Goal: Find specific page/section: Find specific page/section

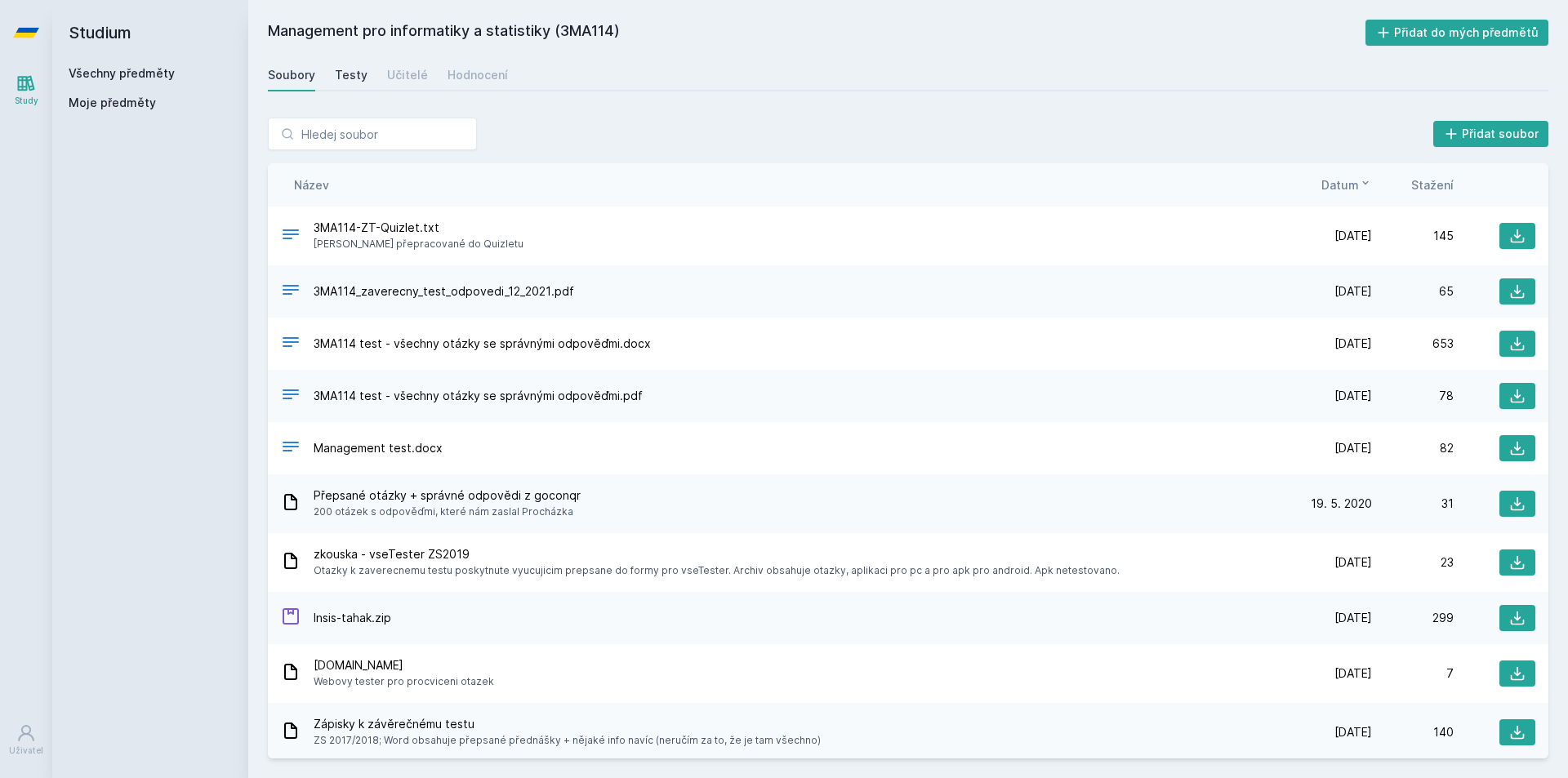
scroll to position [78, 0]
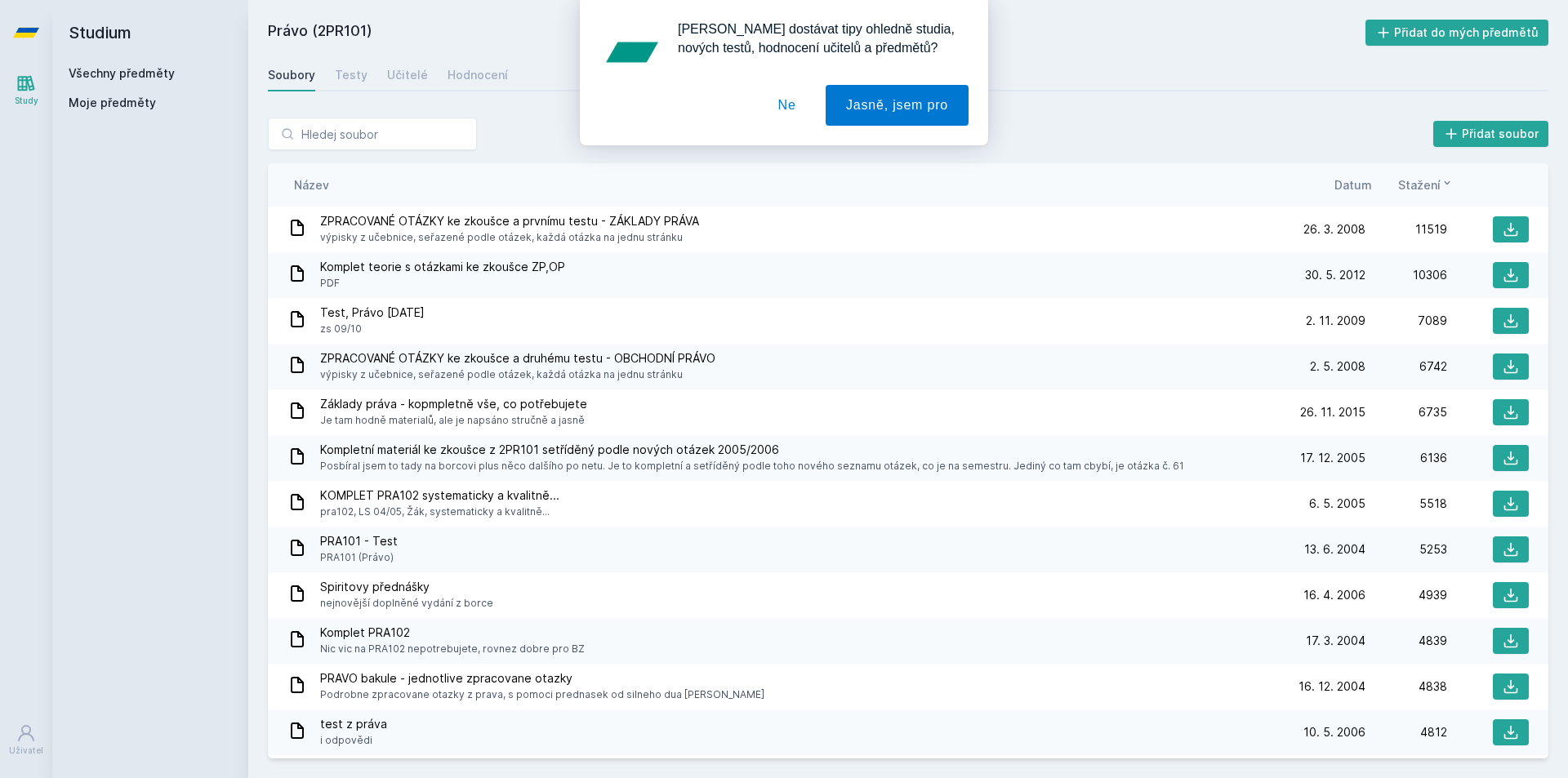
click at [99, 36] on div "[PERSON_NAME] dostávat tipy ohledně studia, nových testů, hodnocení učitelů a p…" at bounding box center [784, 72] width 1568 height 145
click at [107, 72] on div "[PERSON_NAME] dostávat tipy ohledně studia, nových testů, hodnocení učitelů a p…" at bounding box center [784, 72] width 1568 height 145
click at [796, 104] on button "Ne" at bounding box center [787, 105] width 59 height 41
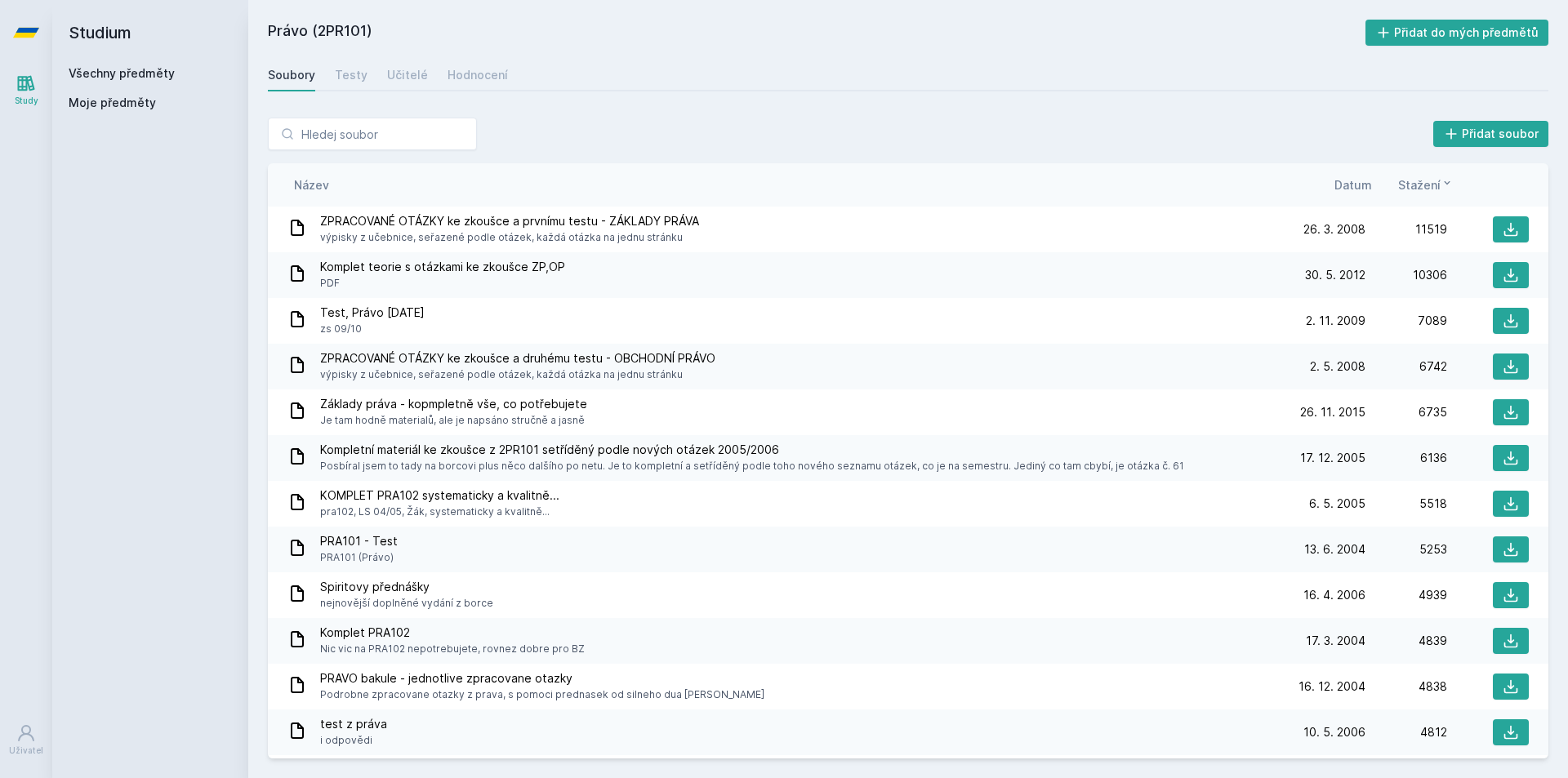
click at [169, 81] on div "Všechny předměty" at bounding box center [150, 73] width 163 height 17
click at [145, 72] on link "Všechny předměty" at bounding box center [121, 72] width 106 height 14
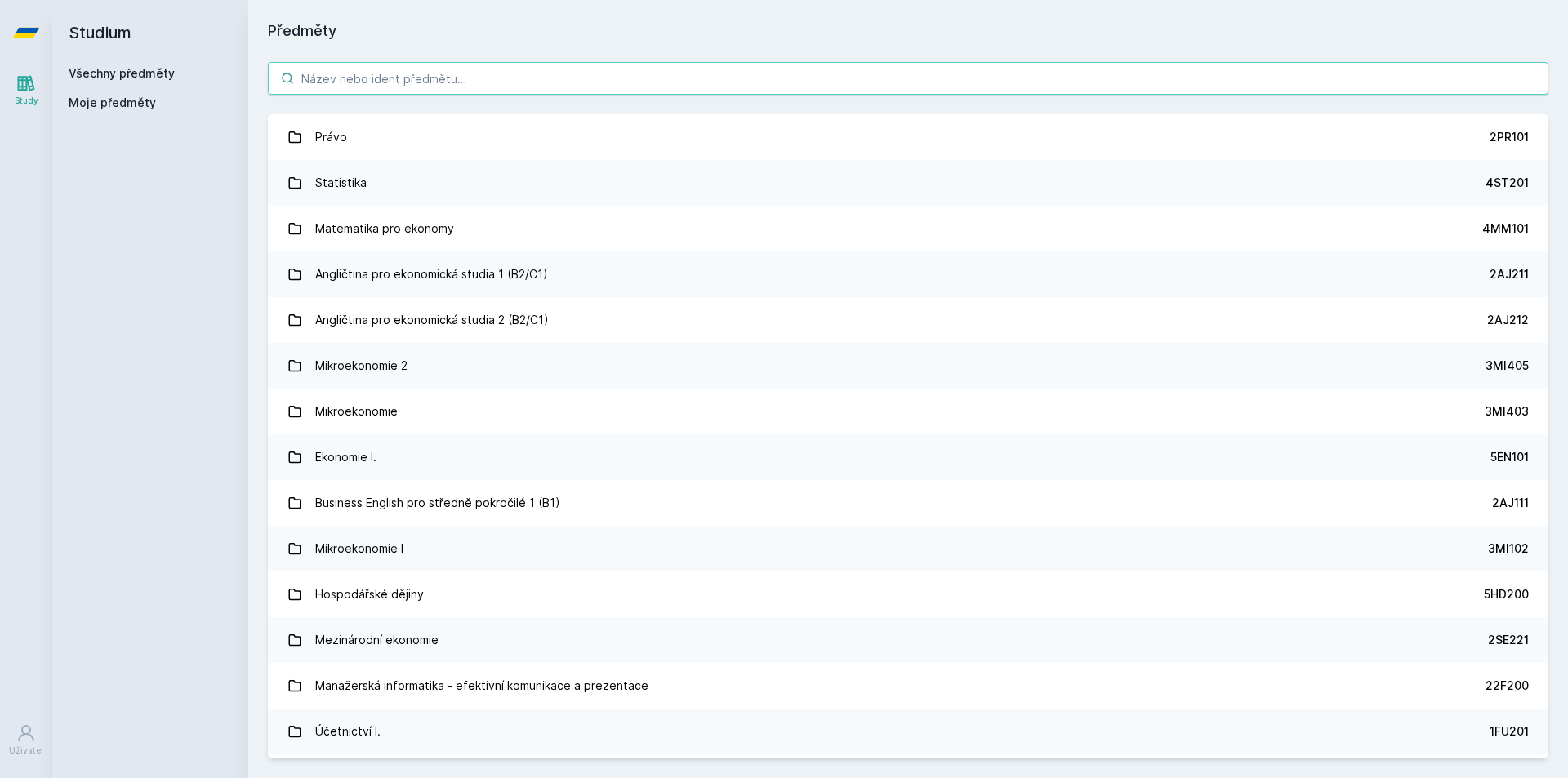
click at [824, 79] on input "search" at bounding box center [908, 78] width 1281 height 32
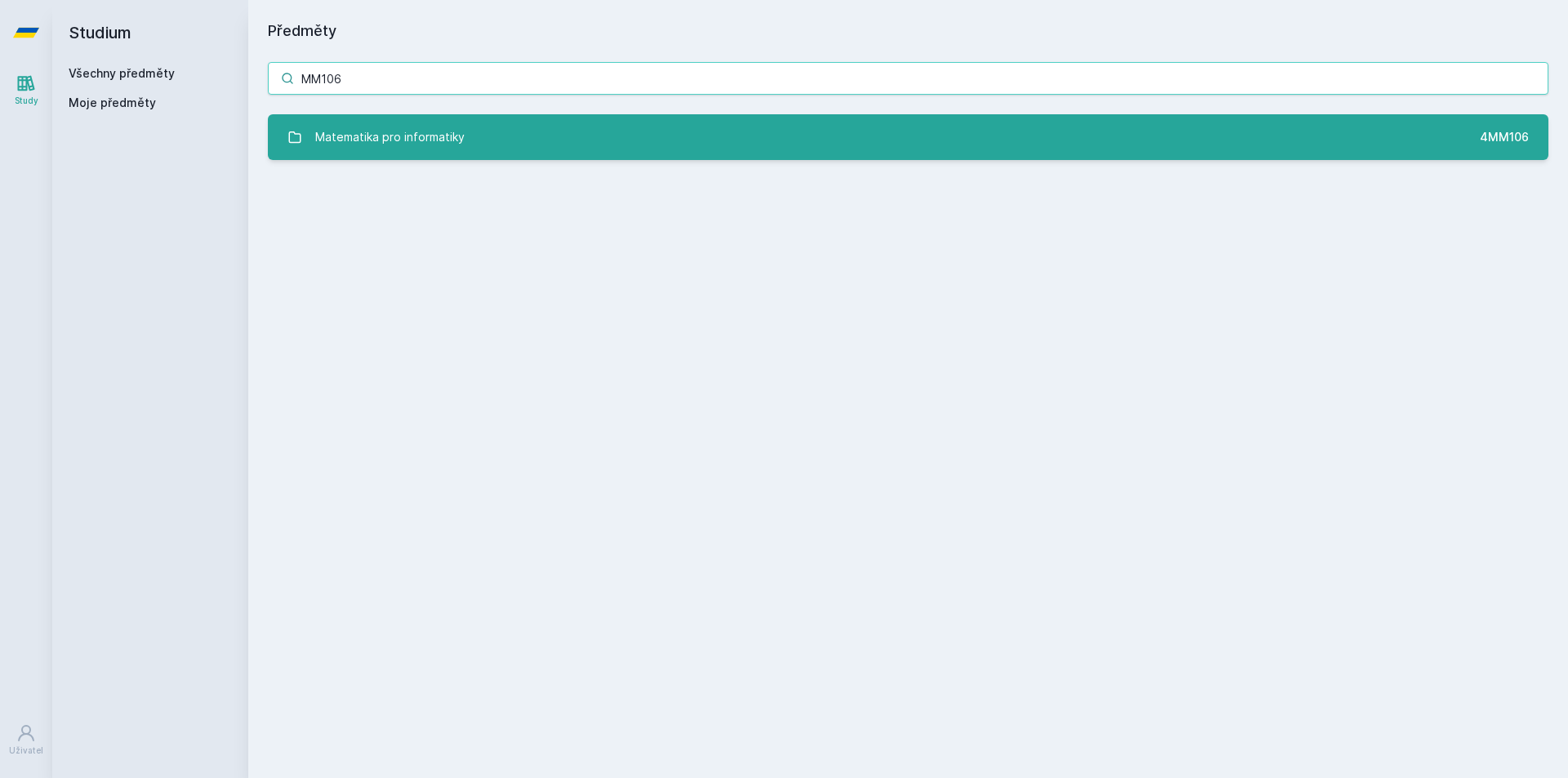
type input "MM106"
click at [907, 116] on link "Matematika pro informatiky 4MM106" at bounding box center [908, 137] width 1281 height 46
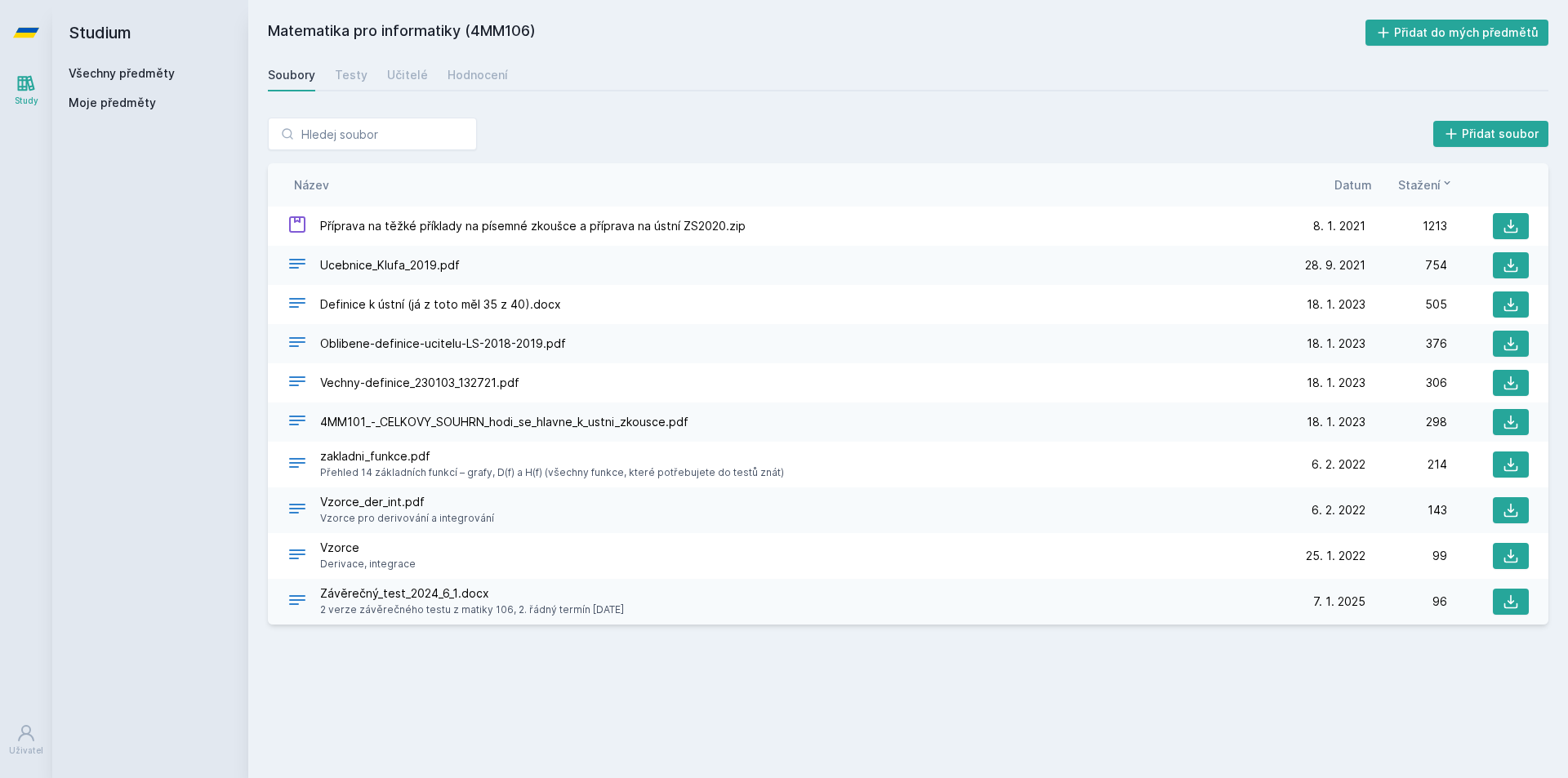
click at [404, 266] on span "Ucebnice_Klufa_2019.pdf" at bounding box center [390, 266] width 140 height 17
click at [1506, 267] on icon at bounding box center [1511, 266] width 14 height 14
